Goal: Task Accomplishment & Management: Use online tool/utility

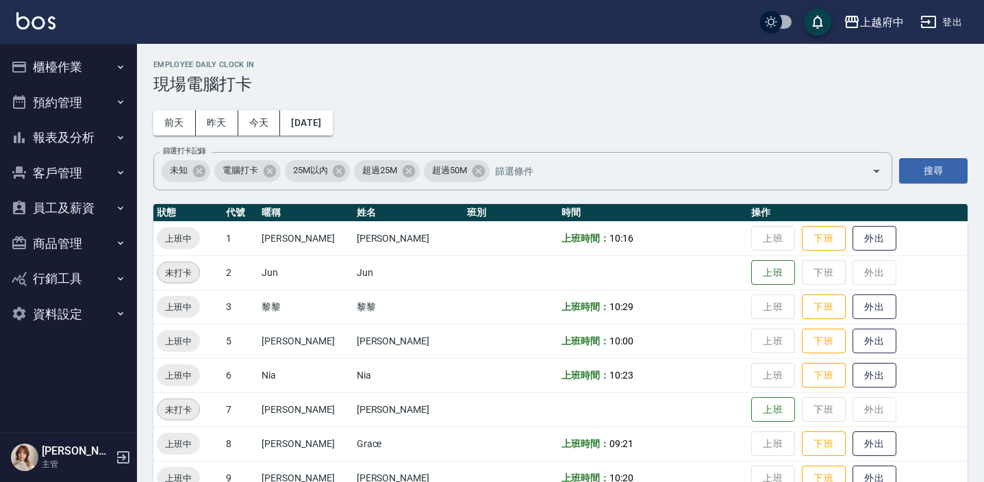
scroll to position [372, 0]
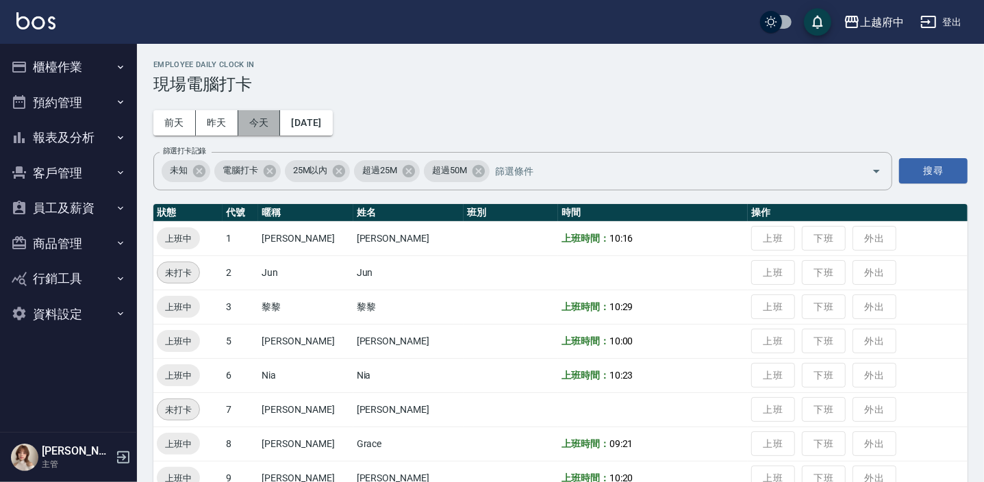
click at [248, 123] on button "今天" at bounding box center [259, 122] width 42 height 25
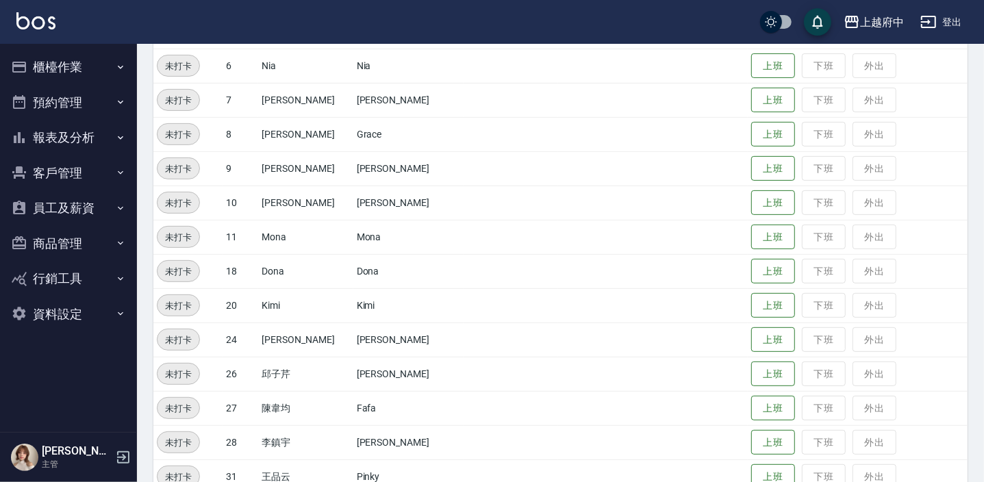
scroll to position [311, 0]
click at [751, 67] on button "上班" at bounding box center [773, 65] width 44 height 24
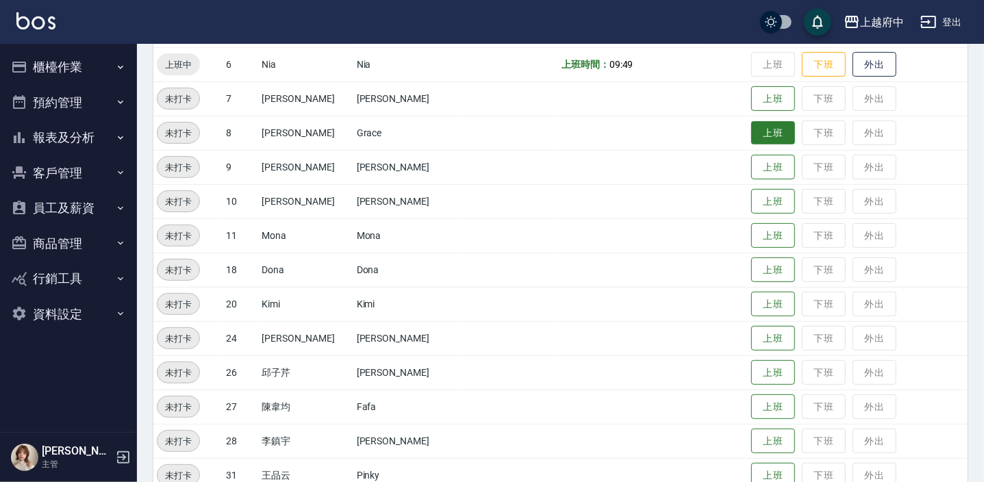
click at [756, 134] on button "上班" at bounding box center [773, 133] width 44 height 24
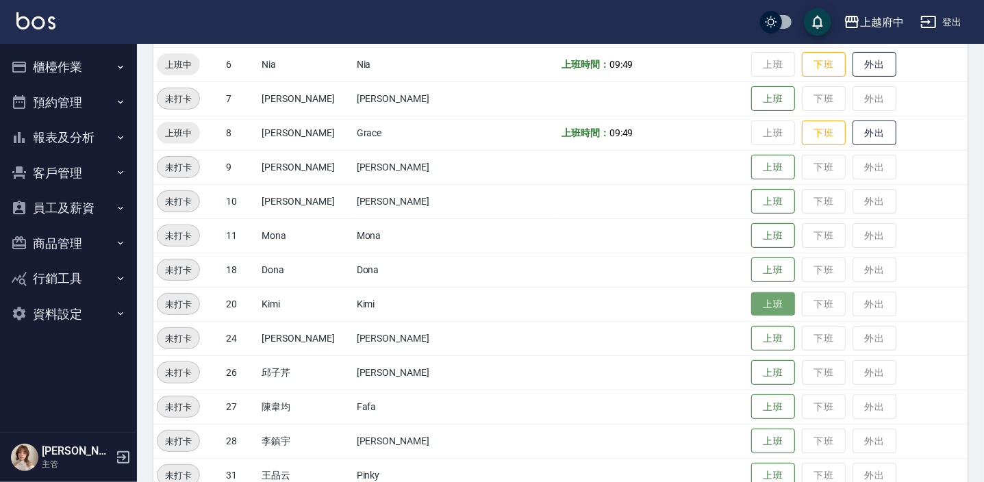
click at [753, 301] on button "上班" at bounding box center [773, 304] width 44 height 24
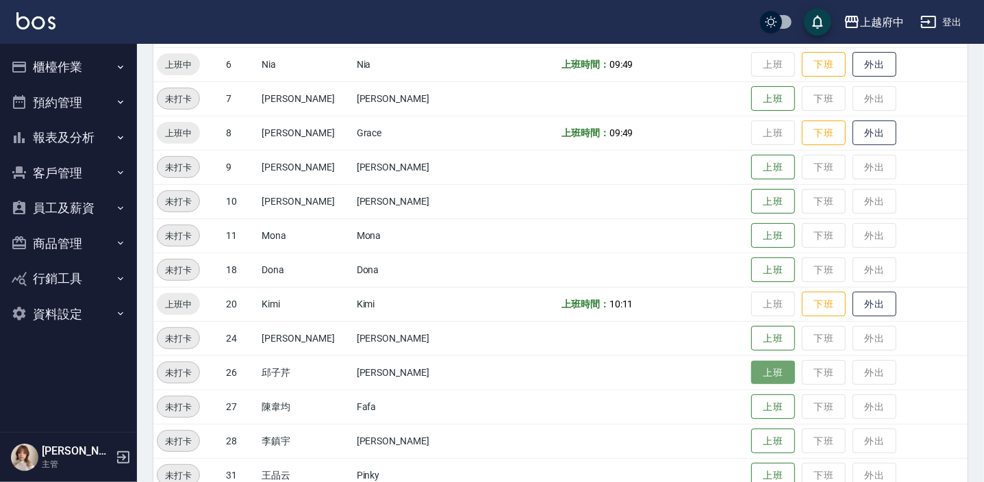
click at [754, 379] on button "上班" at bounding box center [773, 373] width 44 height 24
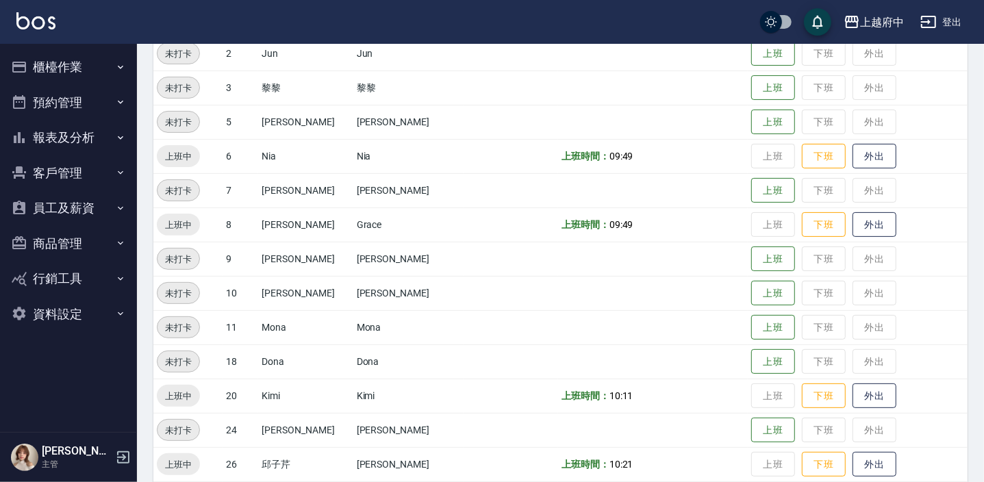
scroll to position [372, 0]
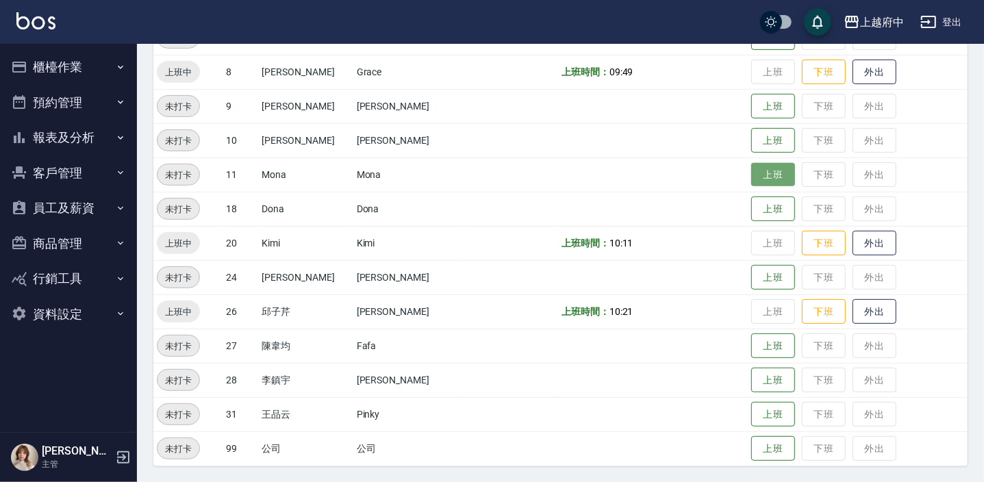
click at [751, 168] on button "上班" at bounding box center [773, 175] width 44 height 24
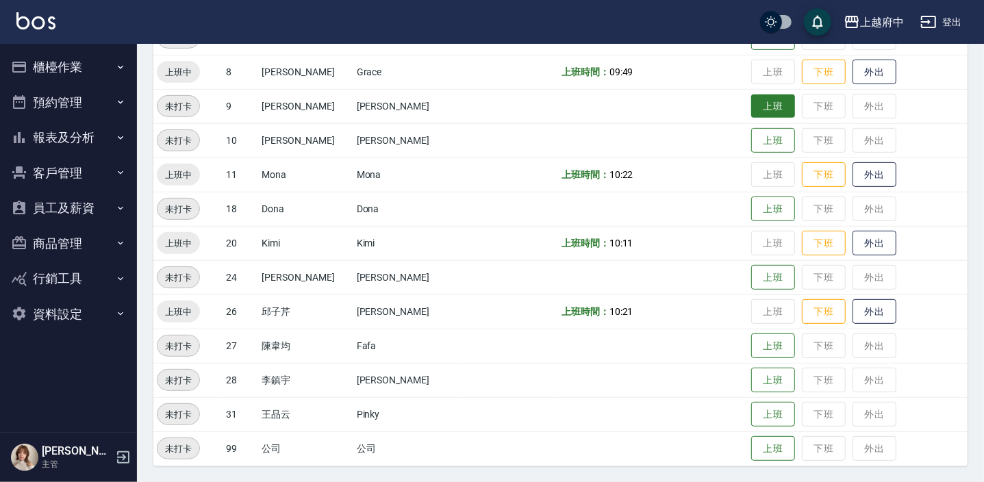
click at [769, 107] on button "上班" at bounding box center [773, 107] width 44 height 24
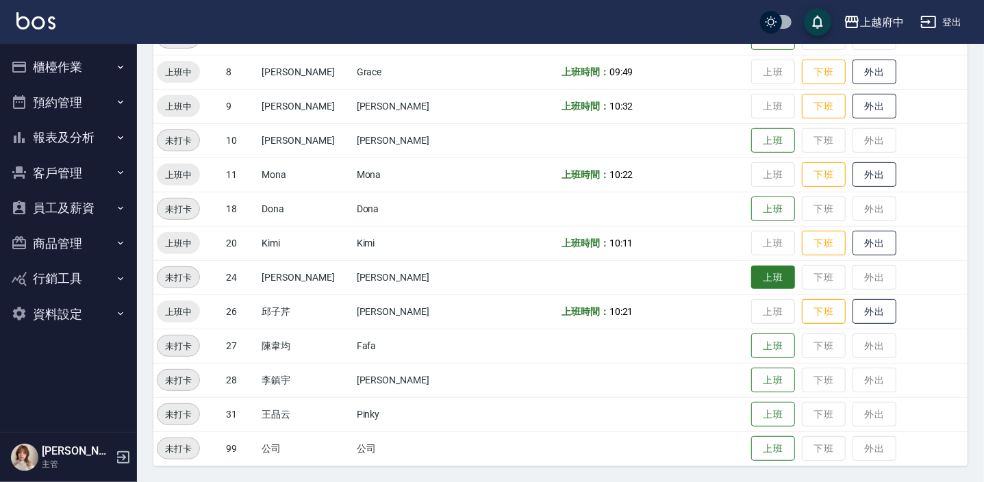
click at [751, 273] on button "上班" at bounding box center [773, 278] width 44 height 24
